Goal: Information Seeking & Learning: Learn about a topic

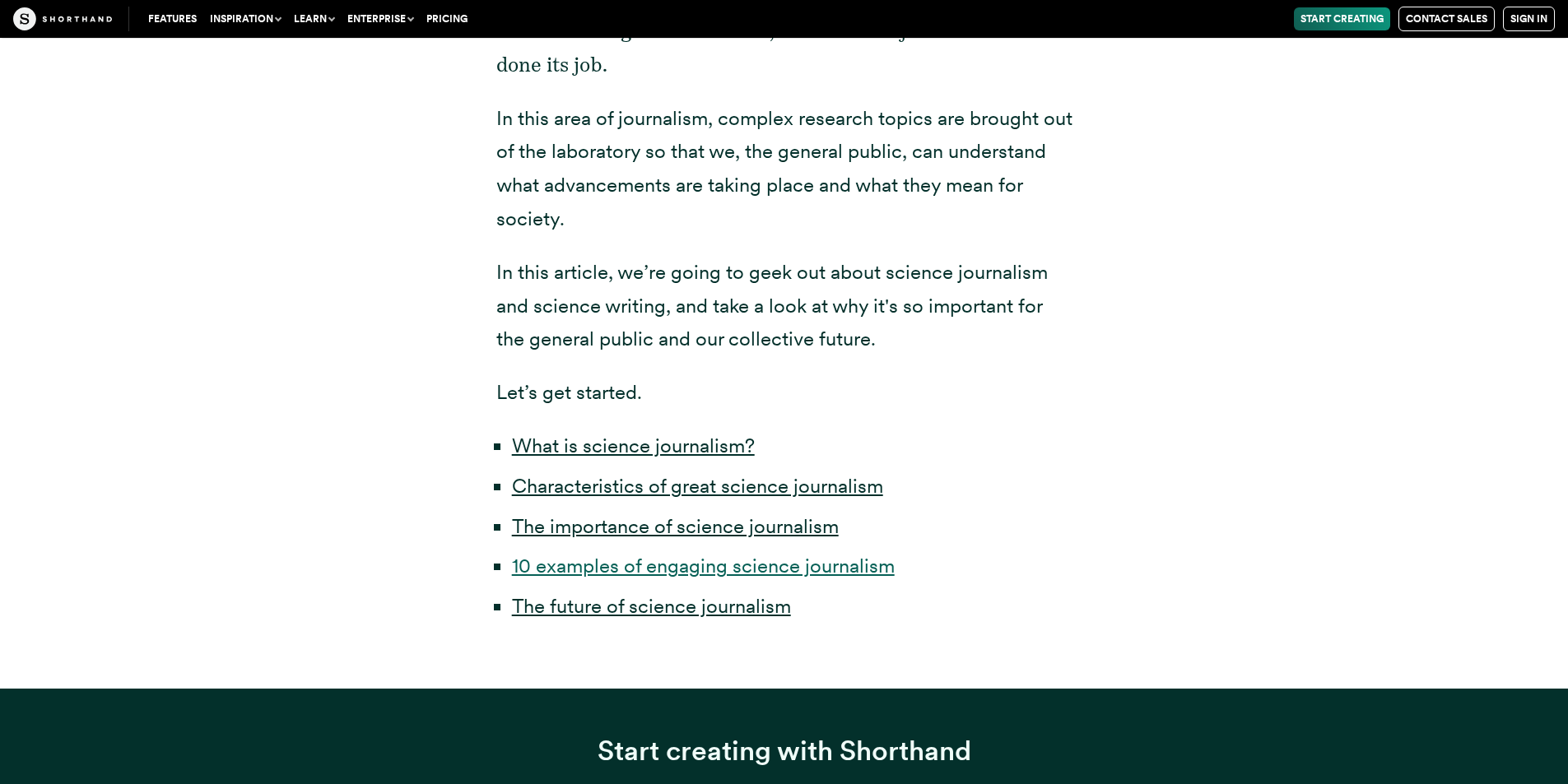
scroll to position [823, 0]
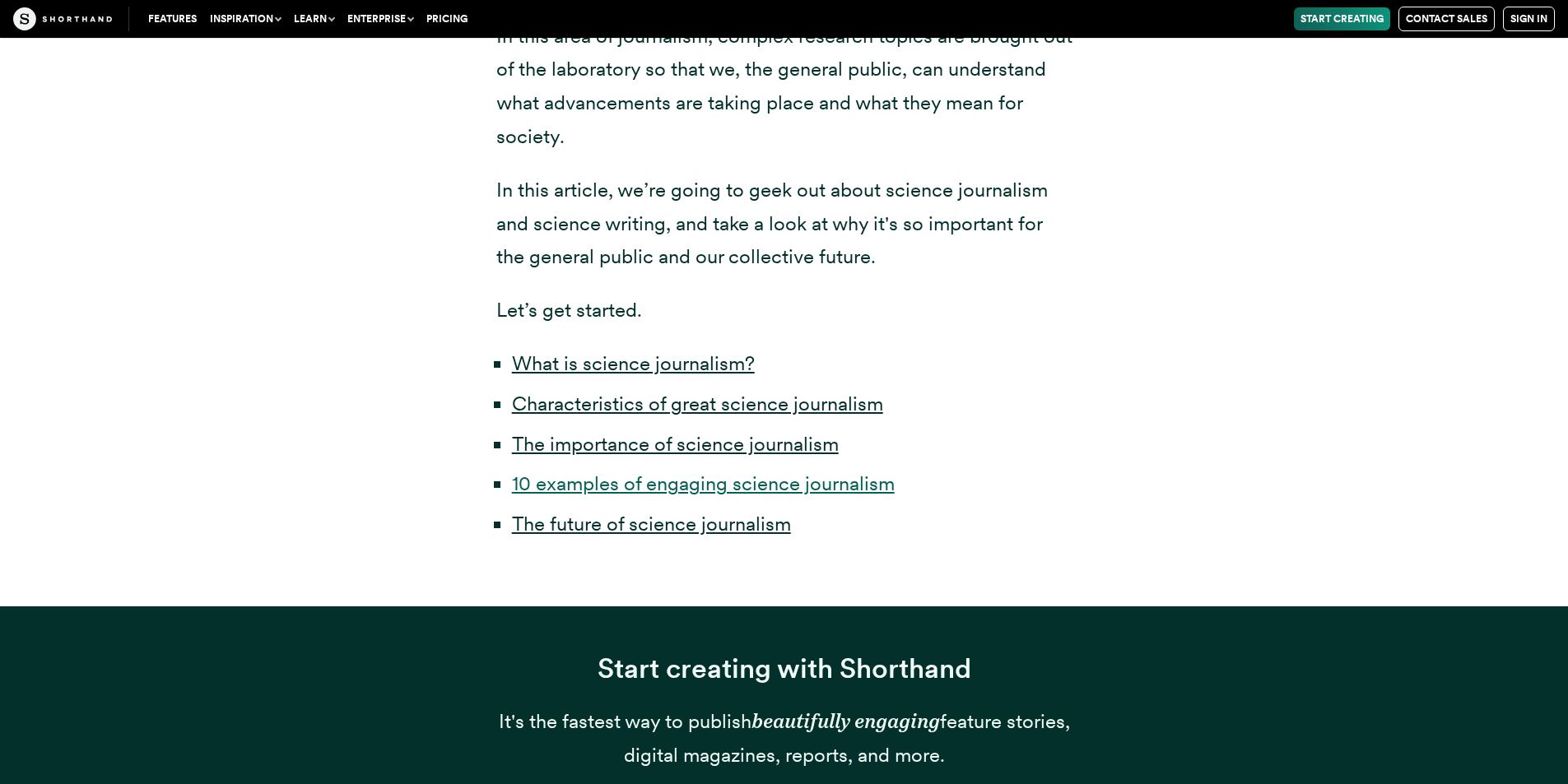
click at [800, 472] on link "10 examples of engaging science journalism" at bounding box center [703, 484] width 383 height 24
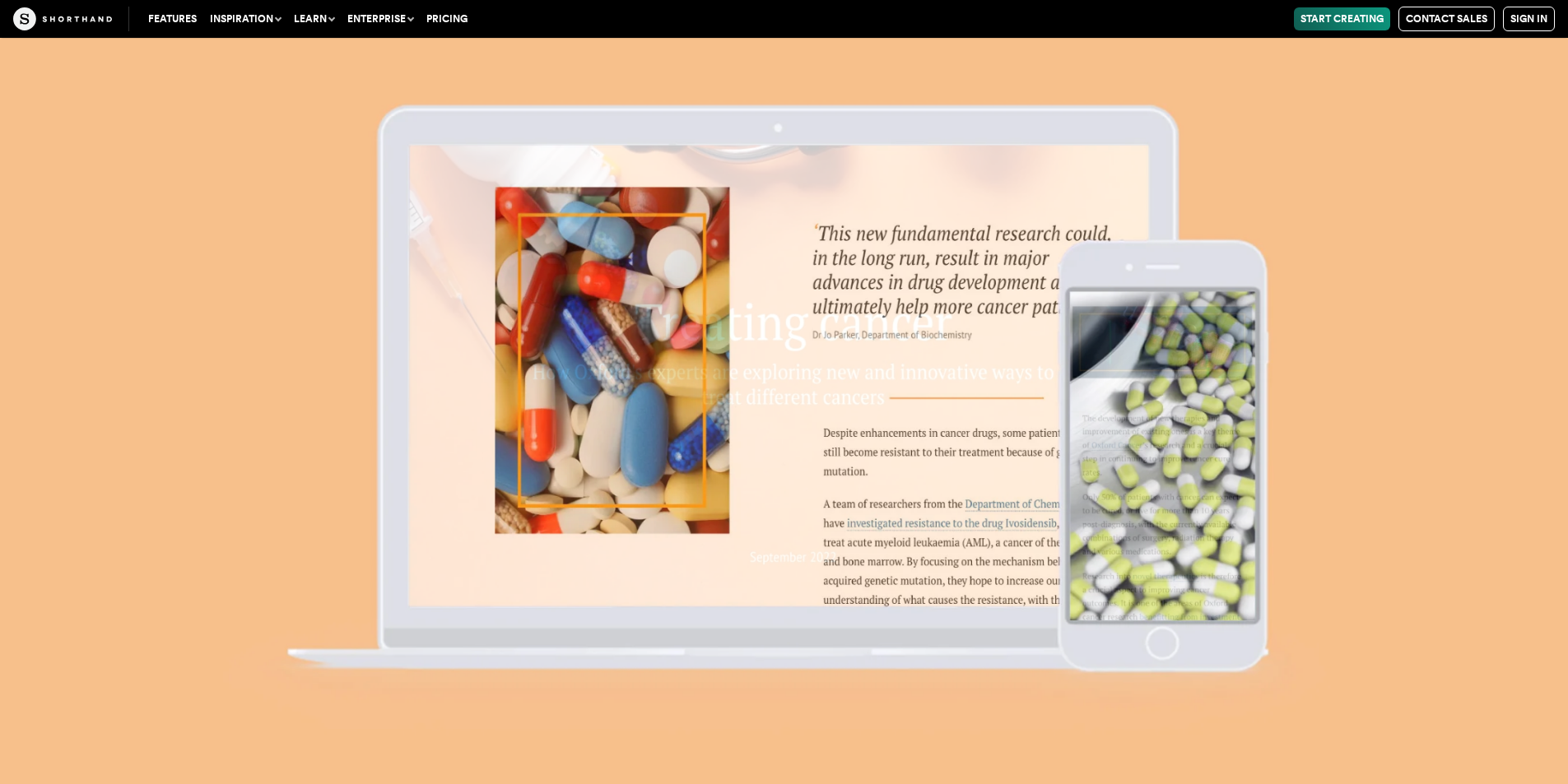
scroll to position [12320, 0]
click at [847, 446] on img at bounding box center [784, 392] width 1568 height 784
click at [947, 489] on img at bounding box center [784, 392] width 1568 height 784
click at [1139, 424] on img at bounding box center [784, 392] width 1568 height 784
click at [665, 181] on img at bounding box center [784, 392] width 1568 height 784
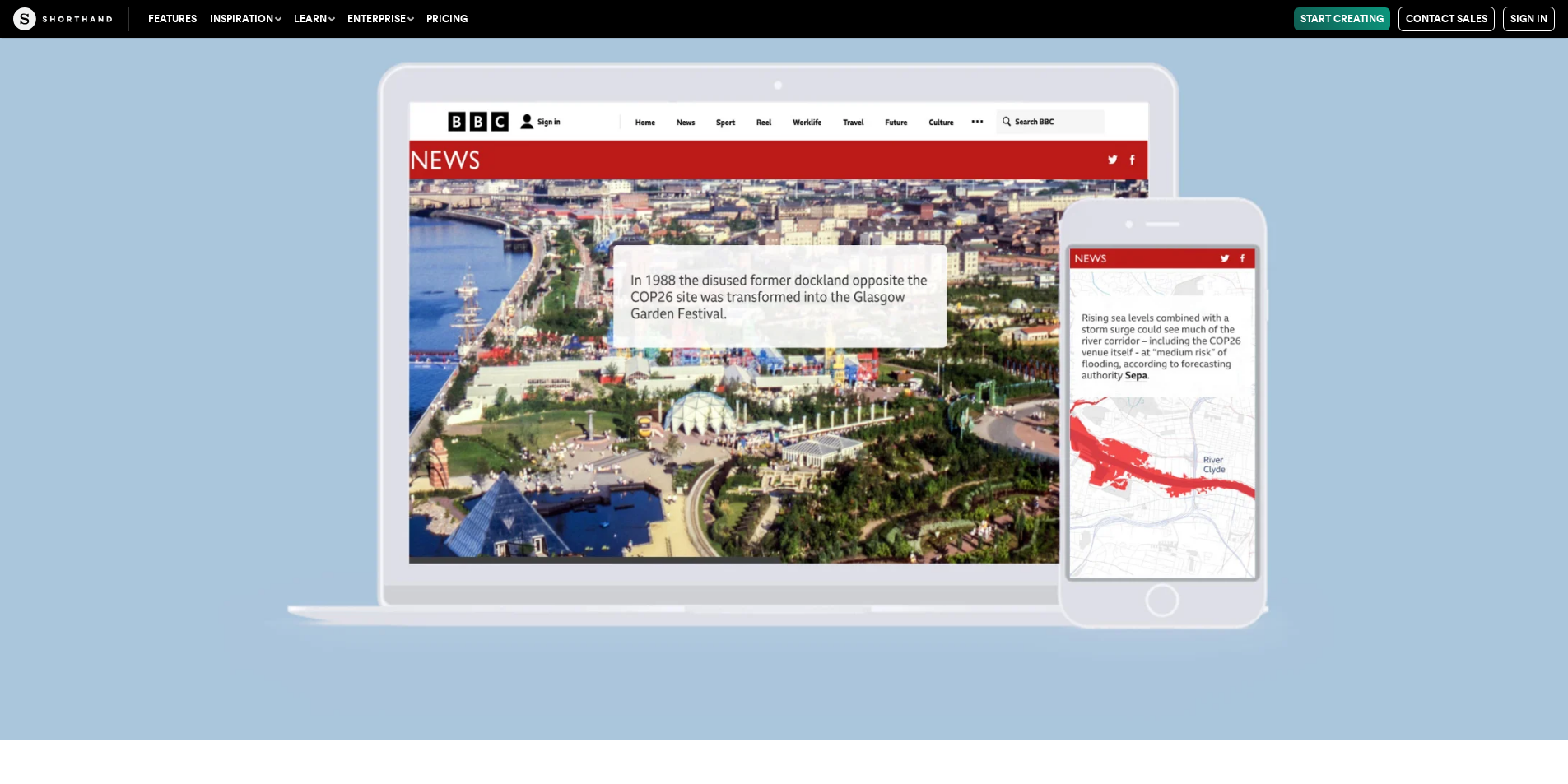
scroll to position [15200, 0]
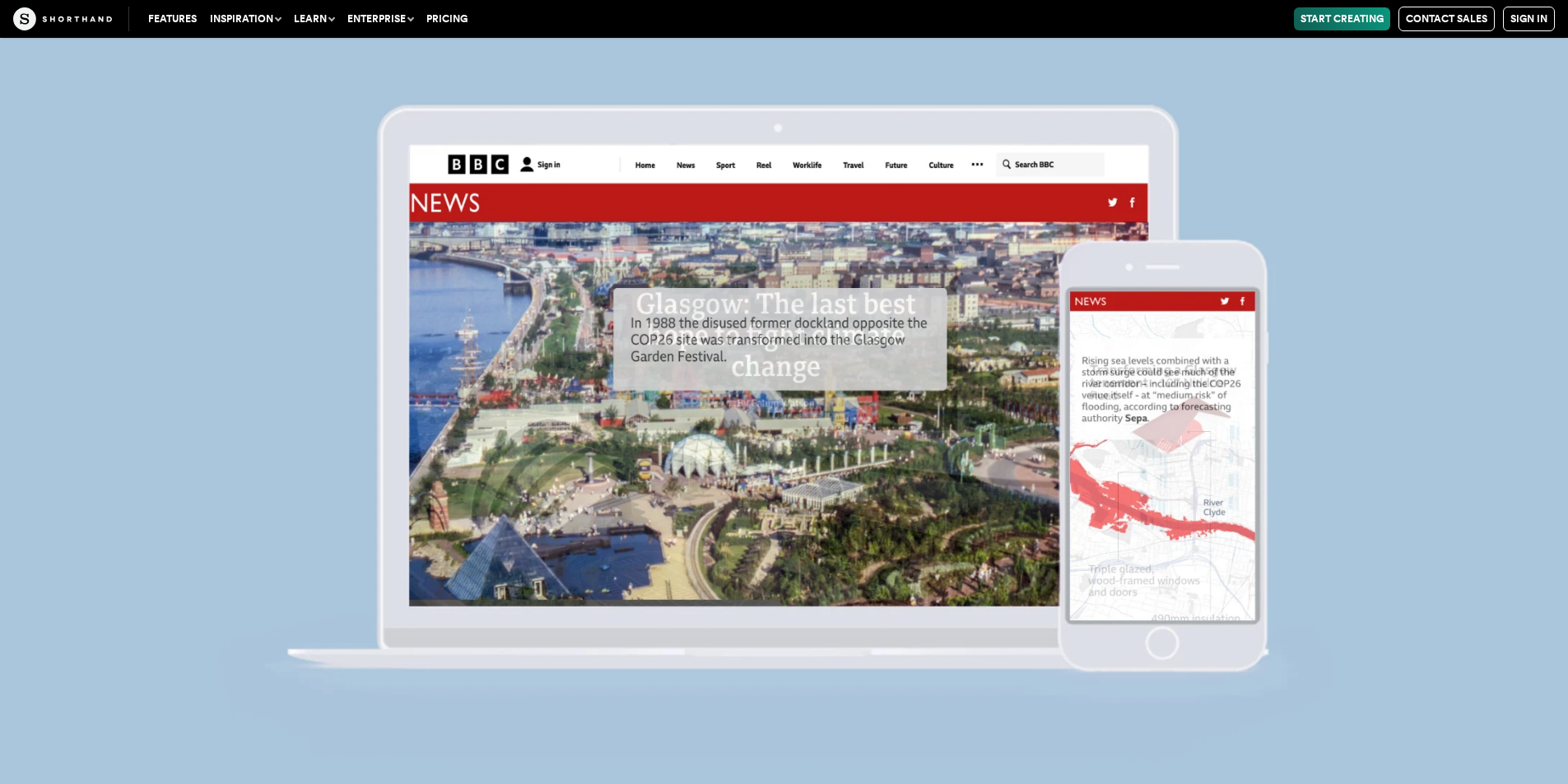
click at [746, 428] on img at bounding box center [784, 392] width 1568 height 784
click at [753, 327] on img at bounding box center [784, 392] width 1568 height 784
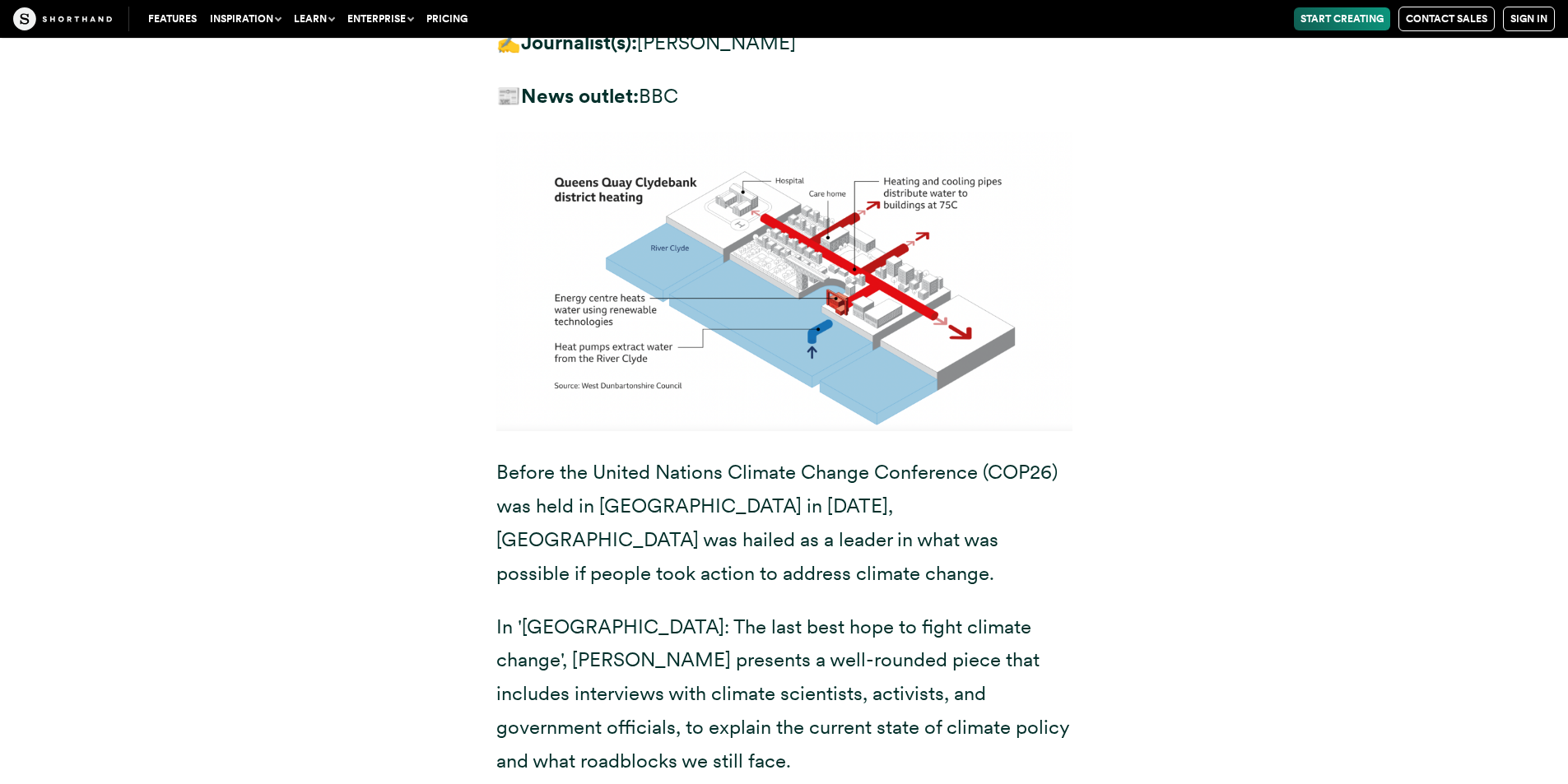
scroll to position [13225, 0]
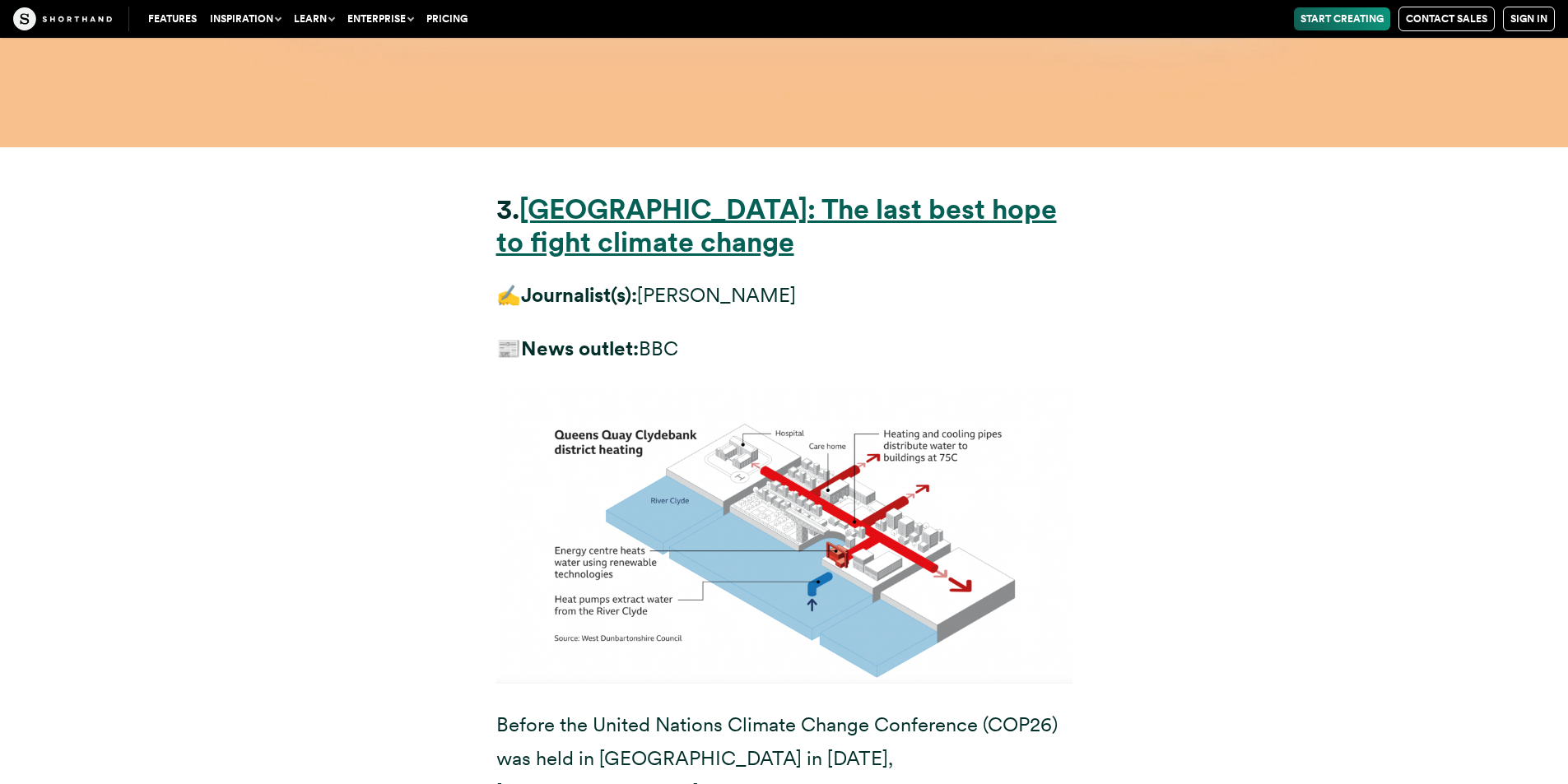
click at [676, 193] on strong "[GEOGRAPHIC_DATA]: The last best hope to fight climate change" at bounding box center [776, 226] width 560 height 66
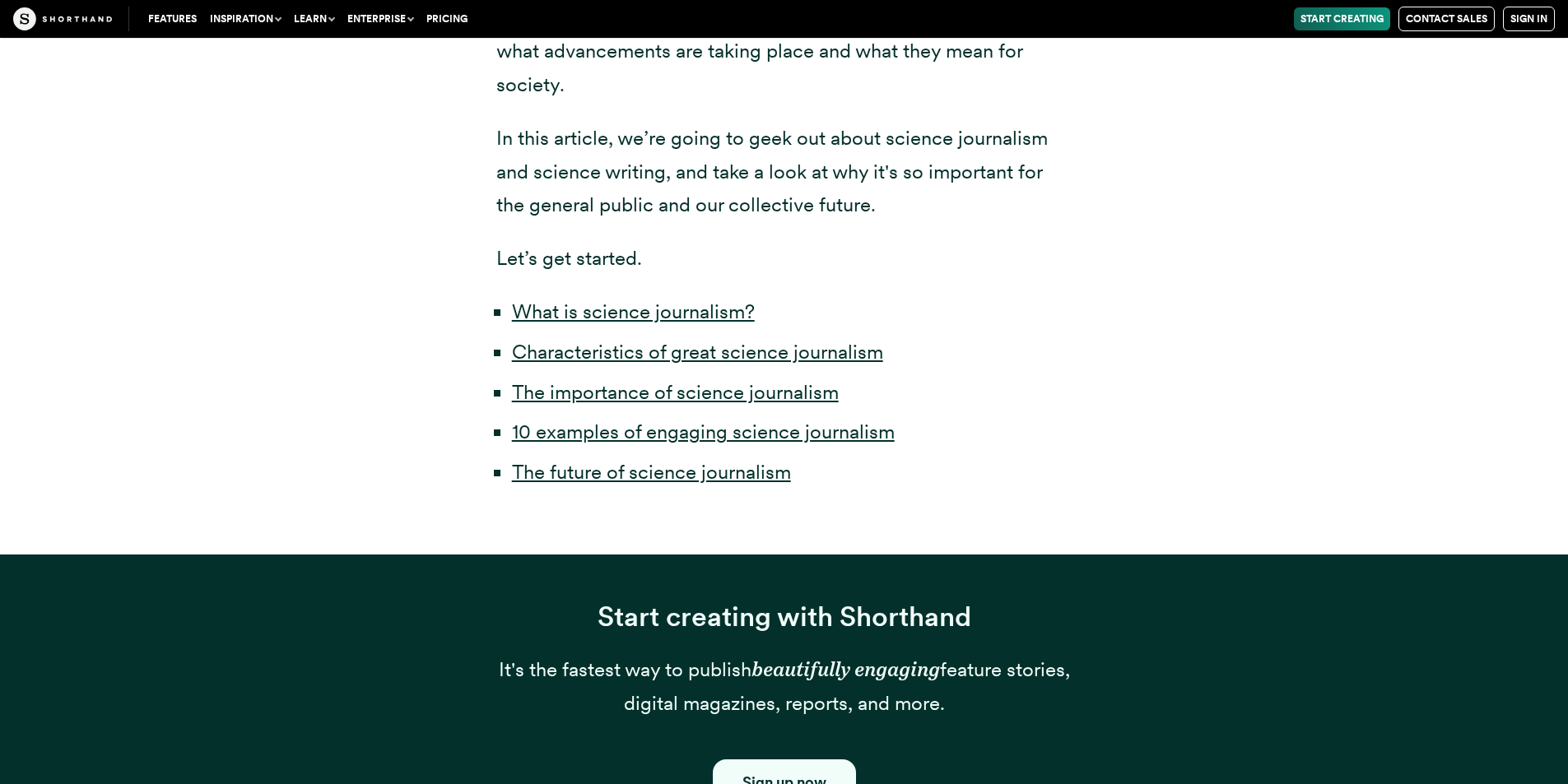
scroll to position [823, 0]
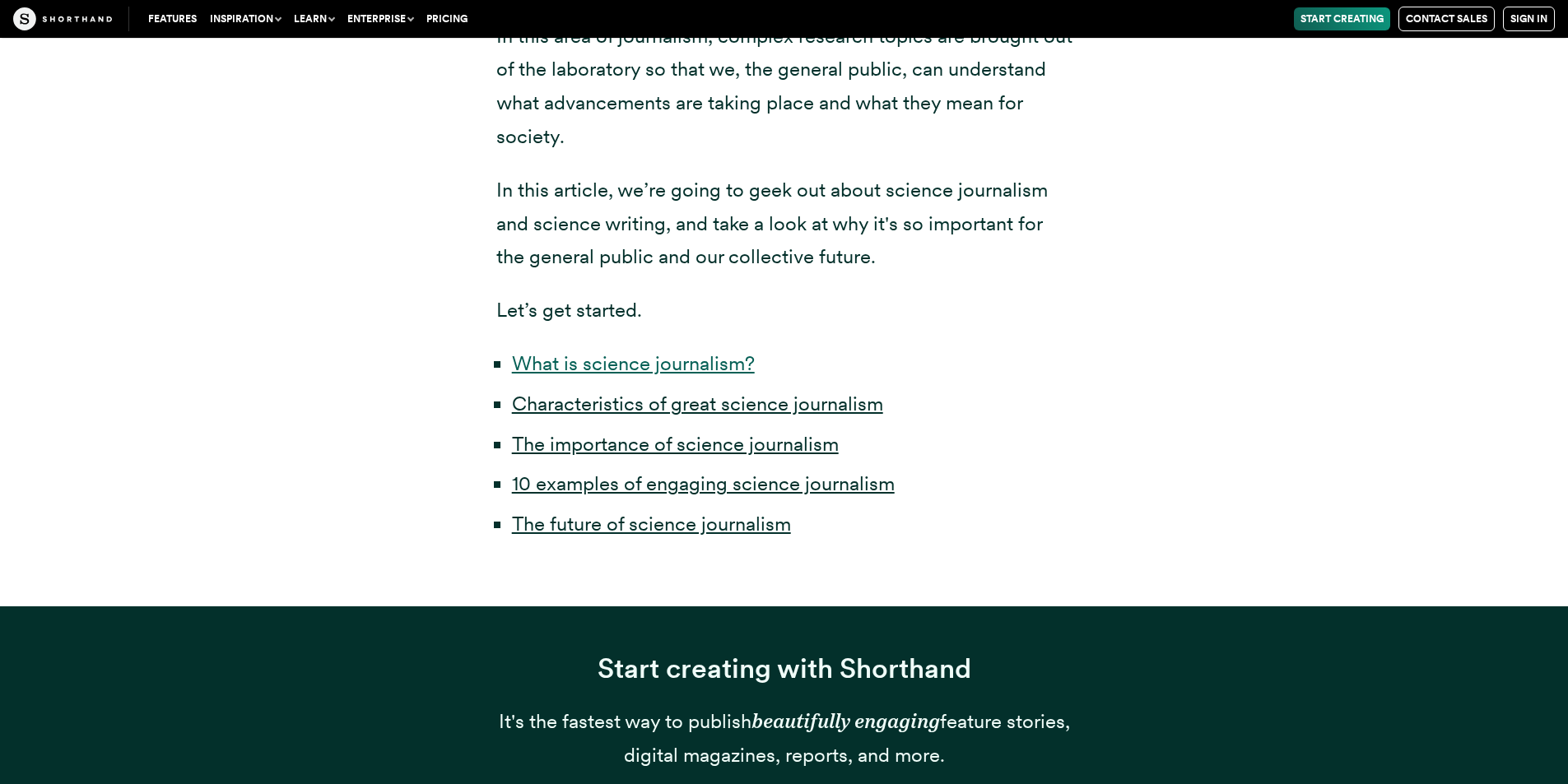
click at [634, 352] on link "What is science journalism?" at bounding box center [633, 364] width 243 height 24
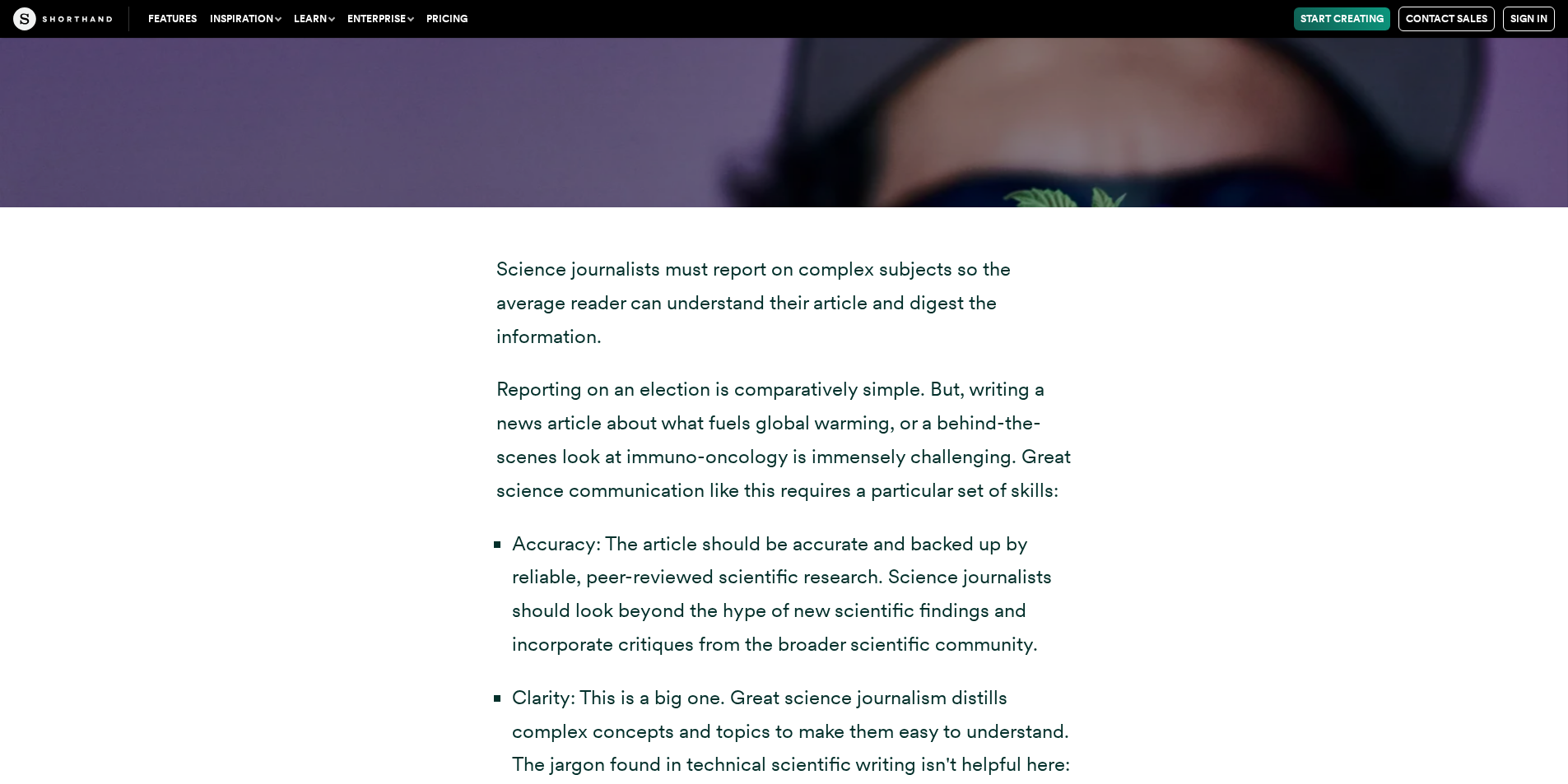
scroll to position [3231, 0]
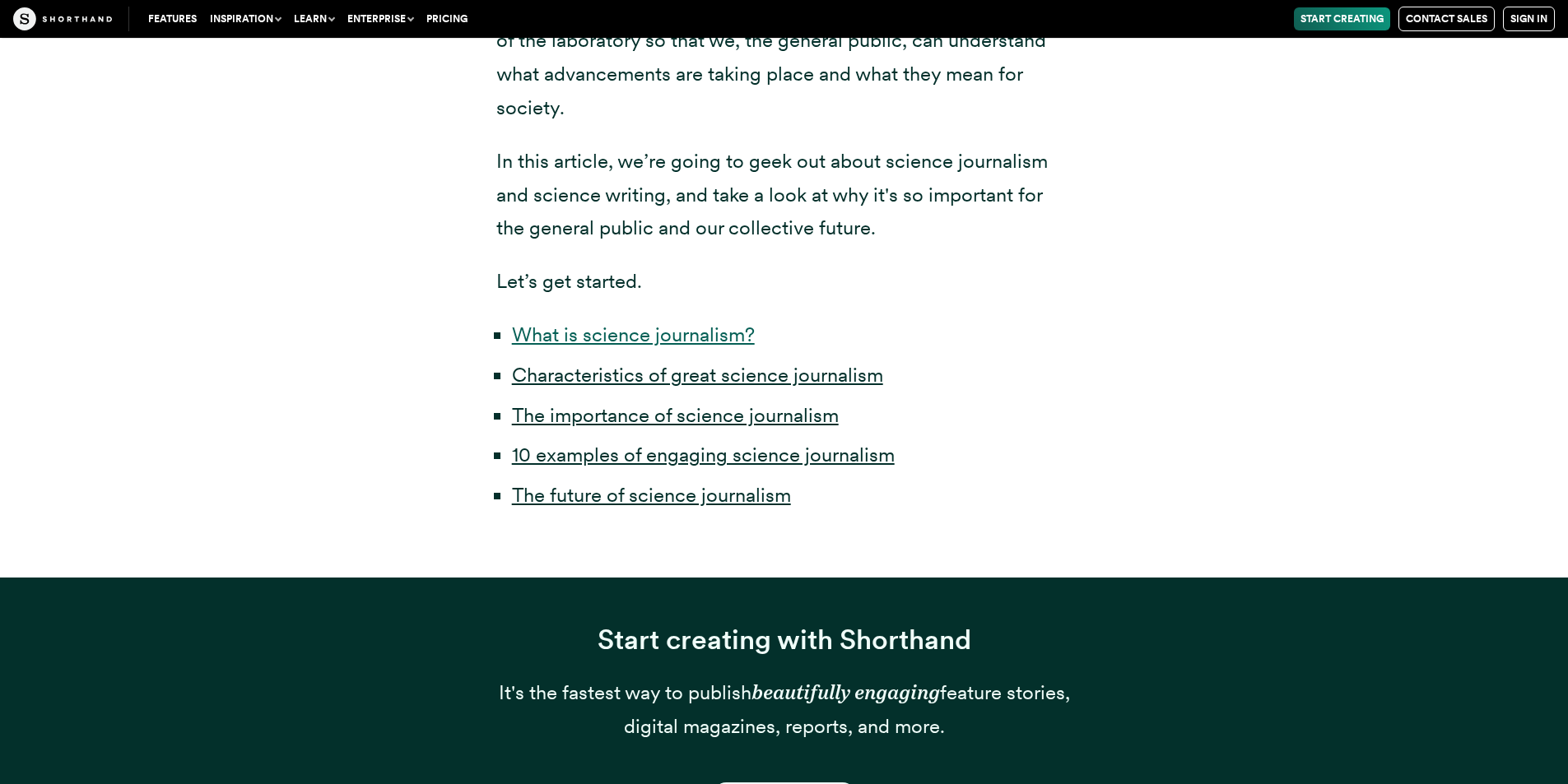
scroll to position [823, 0]
